Goal: Task Accomplishment & Management: Complete application form

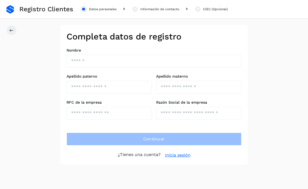
click at [177, 155] on link "Inicia sesión" at bounding box center [177, 155] width 25 height 6
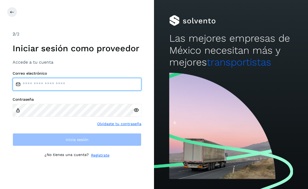
click at [68, 83] on input "email" at bounding box center [77, 84] width 129 height 13
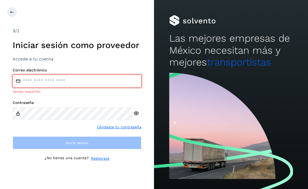
type input "**********"
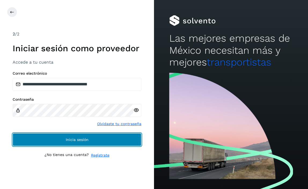
click at [61, 141] on button "Inicia sesión" at bounding box center [77, 139] width 129 height 13
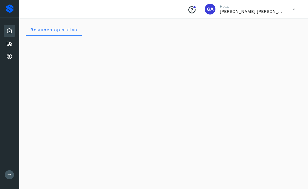
click at [8, 29] on icon at bounding box center [9, 31] width 6 height 6
click at [11, 42] on icon at bounding box center [9, 44] width 6 height 6
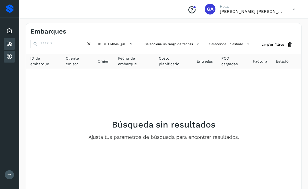
click at [9, 55] on icon at bounding box center [9, 56] width 6 height 6
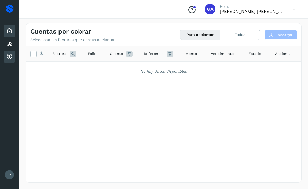
click at [9, 31] on icon at bounding box center [9, 31] width 6 height 6
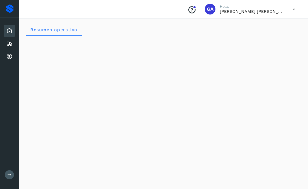
click at [11, 10] on div "Proveedores" at bounding box center [10, 8] width 8 height 9
click at [13, 57] on div "Cuentas por cobrar" at bounding box center [9, 57] width 11 height 12
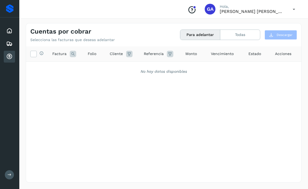
click at [214, 78] on div "No hay datos disponibles" at bounding box center [163, 72] width 275 height 20
click at [295, 9] on icon at bounding box center [293, 9] width 11 height 11
click at [295, 9] on div at bounding box center [154, 94] width 308 height 189
click at [194, 35] on button "Para adelantar" at bounding box center [200, 35] width 40 height 10
click at [232, 34] on button "Todas" at bounding box center [240, 35] width 40 height 10
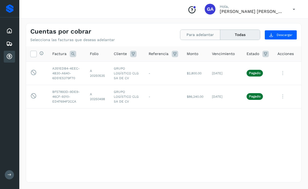
click at [206, 34] on button "Para adelantar" at bounding box center [200, 35] width 40 height 10
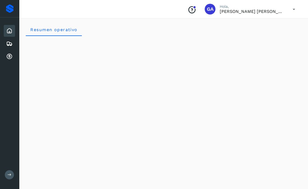
click at [294, 8] on icon at bounding box center [293, 9] width 11 height 11
click at [294, 8] on div at bounding box center [154, 94] width 308 height 189
click at [9, 9] on div "Proveedores" at bounding box center [10, 8] width 8 height 9
click at [8, 9] on div "Proveedores" at bounding box center [10, 8] width 8 height 9
click at [9, 174] on icon at bounding box center [10, 175] width 4 height 4
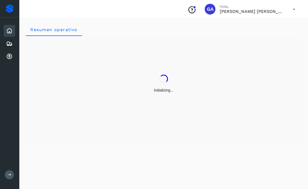
click at [288, 10] on icon at bounding box center [293, 9] width 11 height 11
click at [273, 24] on div "Cerrar sesión" at bounding box center [267, 24] width 64 height 10
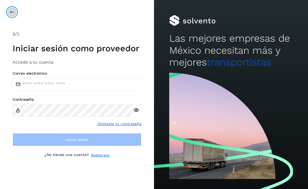
click at [14, 12] on button at bounding box center [12, 12] width 10 height 10
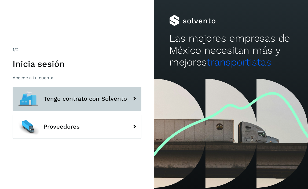
click at [85, 96] on span "Tengo contrato con Solvento" at bounding box center [84, 99] width 83 height 6
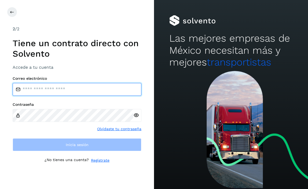
click at [85, 87] on input "email" at bounding box center [77, 89] width 129 height 13
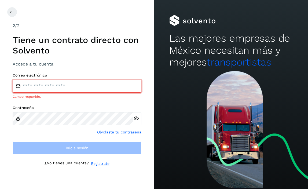
type input "**********"
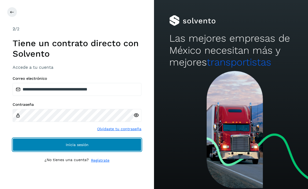
click at [67, 145] on span "Inicia sesión" at bounding box center [77, 145] width 23 height 4
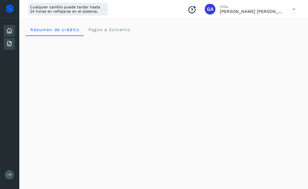
click at [12, 45] on icon at bounding box center [9, 44] width 6 height 6
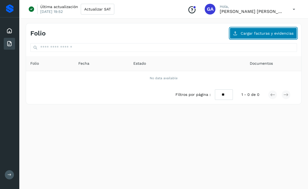
click at [248, 33] on span "Cargar facturas y evidencias" at bounding box center [267, 33] width 53 height 4
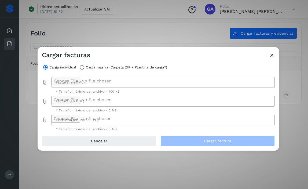
click at [129, 78] on div at bounding box center [162, 82] width 220 height 11
type input "**********"
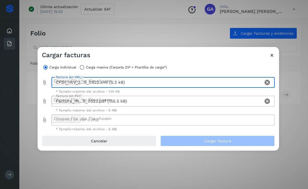
type input "**********"
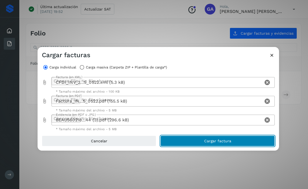
click at [191, 140] on button "Cargar factura" at bounding box center [217, 141] width 114 height 11
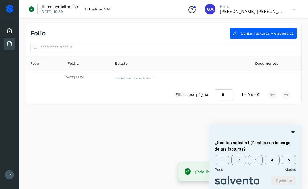
click at [295, 132] on icon "Ocultar encuesta" at bounding box center [293, 132] width 6 height 6
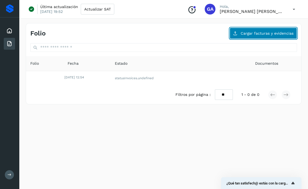
click at [255, 35] on span "Cargar facturas y evidencias" at bounding box center [267, 33] width 53 height 4
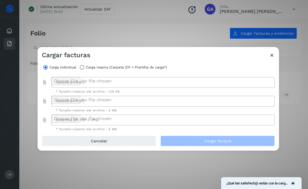
click at [86, 79] on div at bounding box center [162, 82] width 220 height 11
type input "**********"
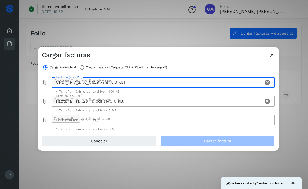
click at [85, 122] on div at bounding box center [162, 120] width 220 height 11
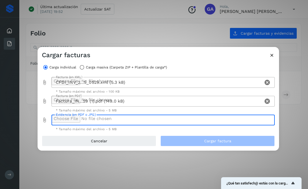
click at [118, 122] on div at bounding box center [162, 120] width 220 height 11
type input "**********"
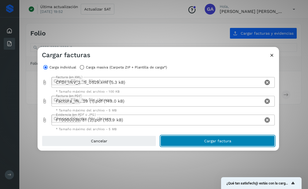
click at [218, 141] on span "Cargar factura" at bounding box center [217, 141] width 27 height 4
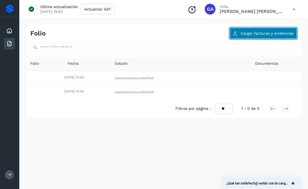
click at [264, 32] on span "Cargar facturas y evidencias" at bounding box center [267, 33] width 53 height 4
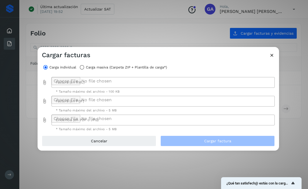
click at [92, 77] on div at bounding box center [162, 82] width 220 height 11
type input "**********"
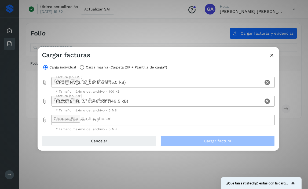
type input "**********"
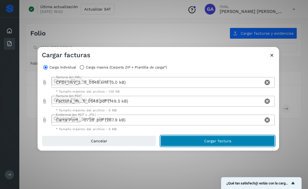
click at [189, 141] on button "Cargar factura" at bounding box center [217, 141] width 114 height 11
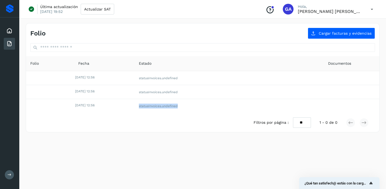
drag, startPoint x: 153, startPoint y: 104, endPoint x: 201, endPoint y: 105, distance: 47.2
click at [201, 105] on td "statusInvoices.undefined" at bounding box center [201, 106] width 133 height 14
copy td "statusInvoices.undefined"
